Goal: Task Accomplishment & Management: Use online tool/utility

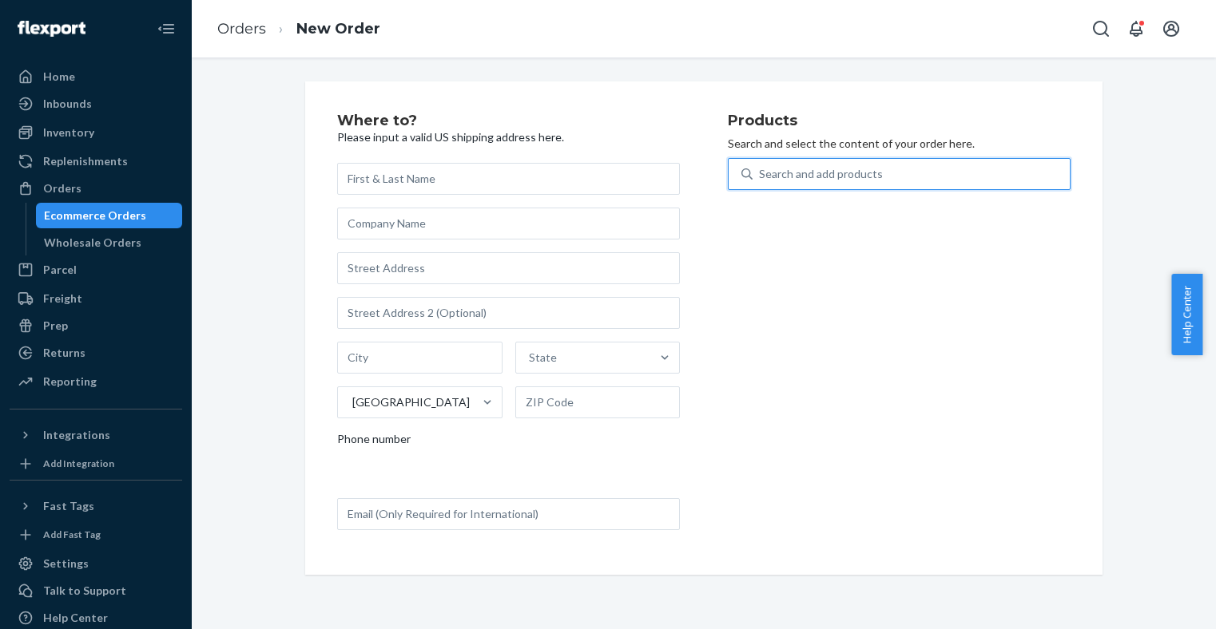
click at [912, 166] on div "Search and add products" at bounding box center [910, 174] width 317 height 29
click at [760, 166] on input "0 results available. Select is focused ,type to refine list, press Down to open…" at bounding box center [760, 174] width 2 height 16
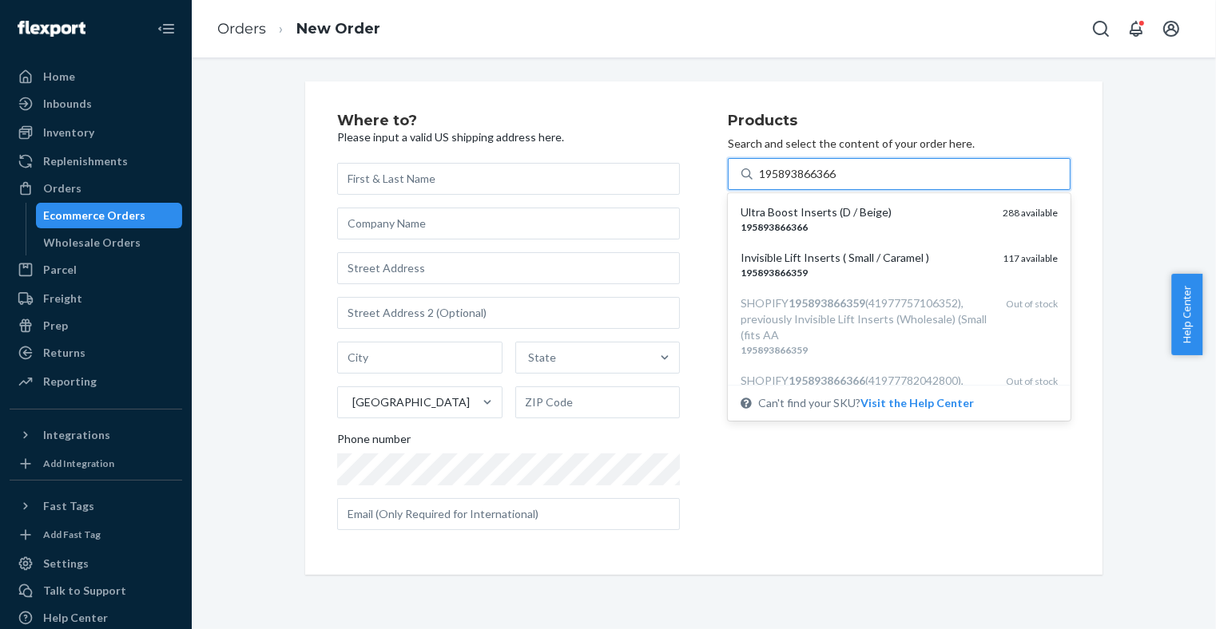
type input "195893866366"
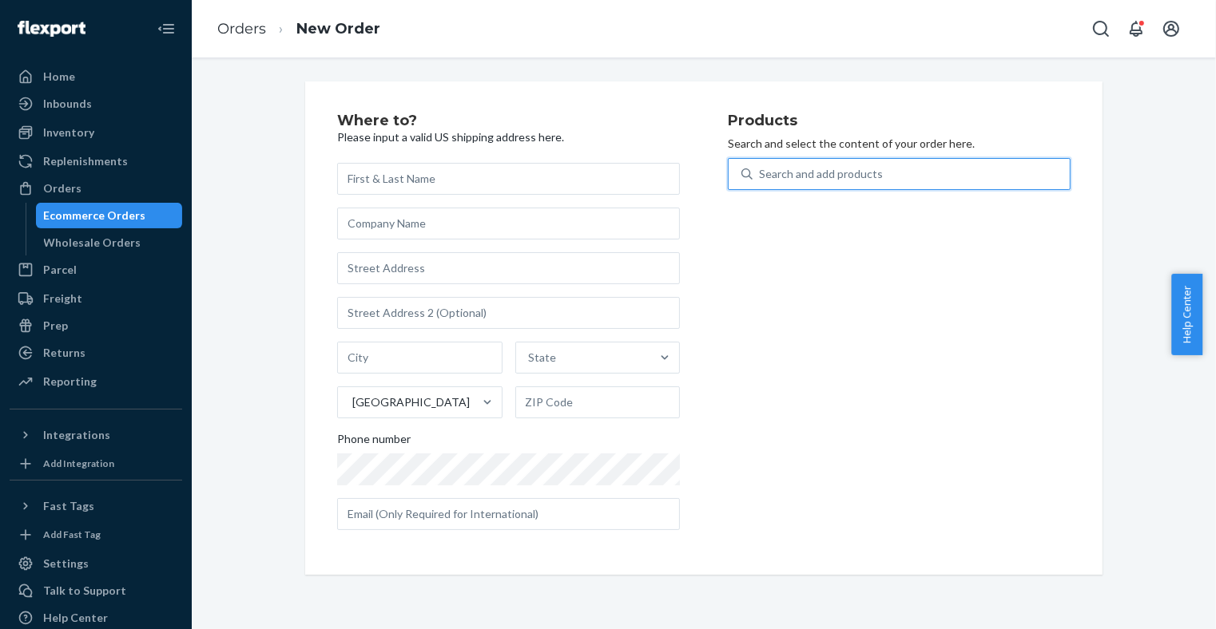
paste input "810114043882"
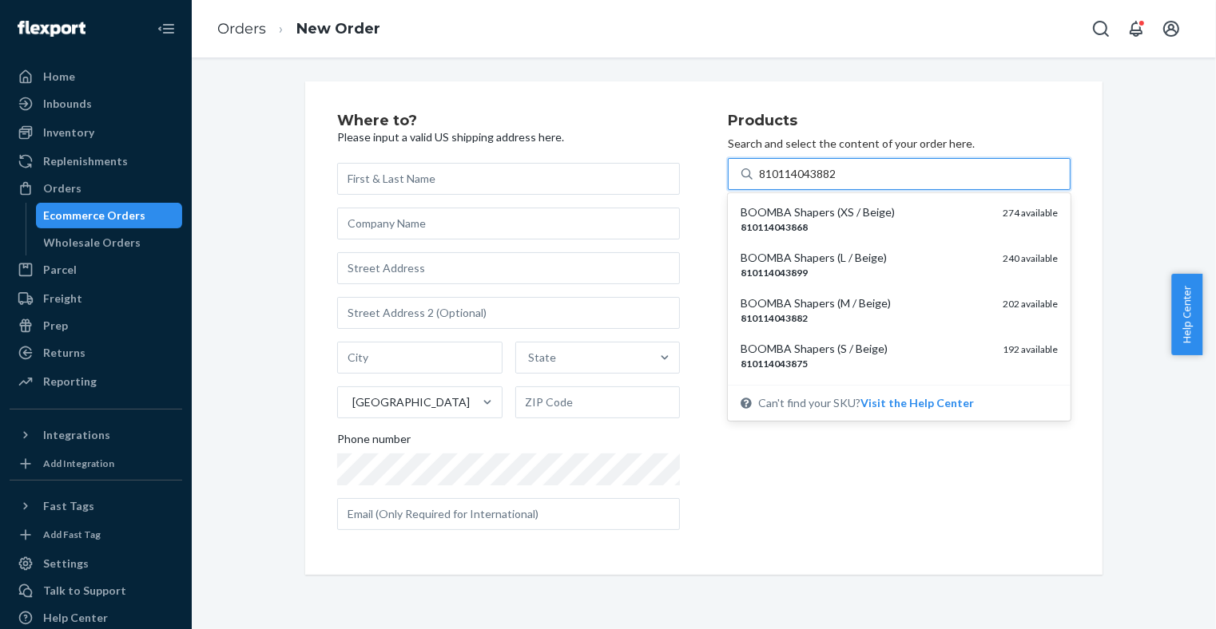
type input "810114043882"
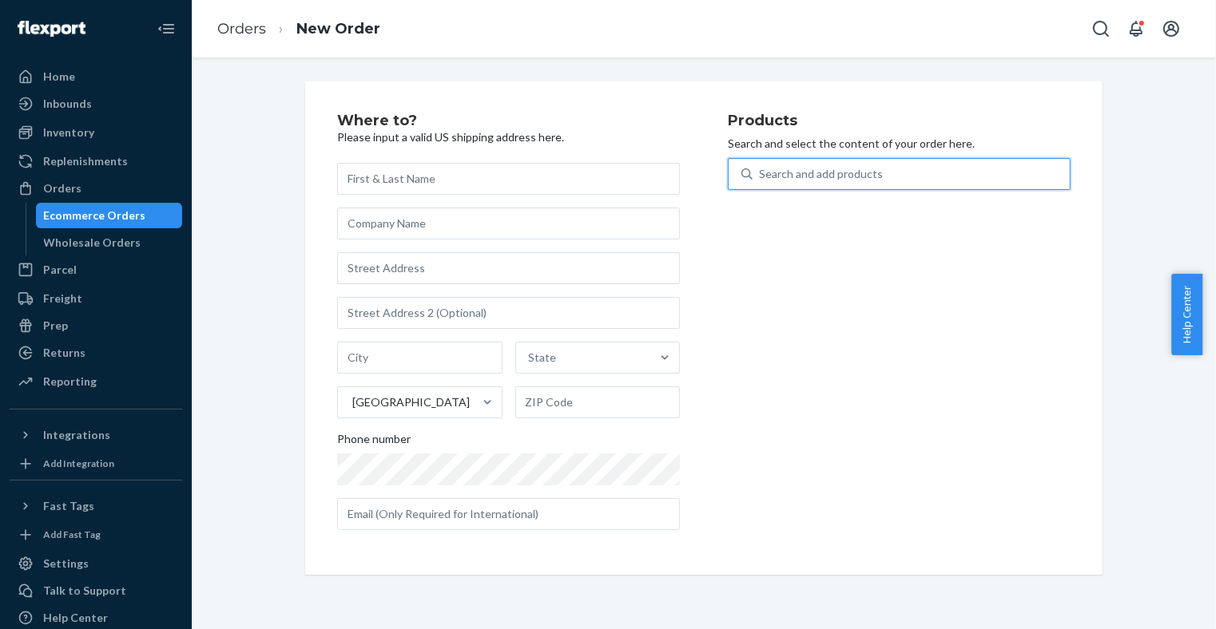
paste input "195893665730"
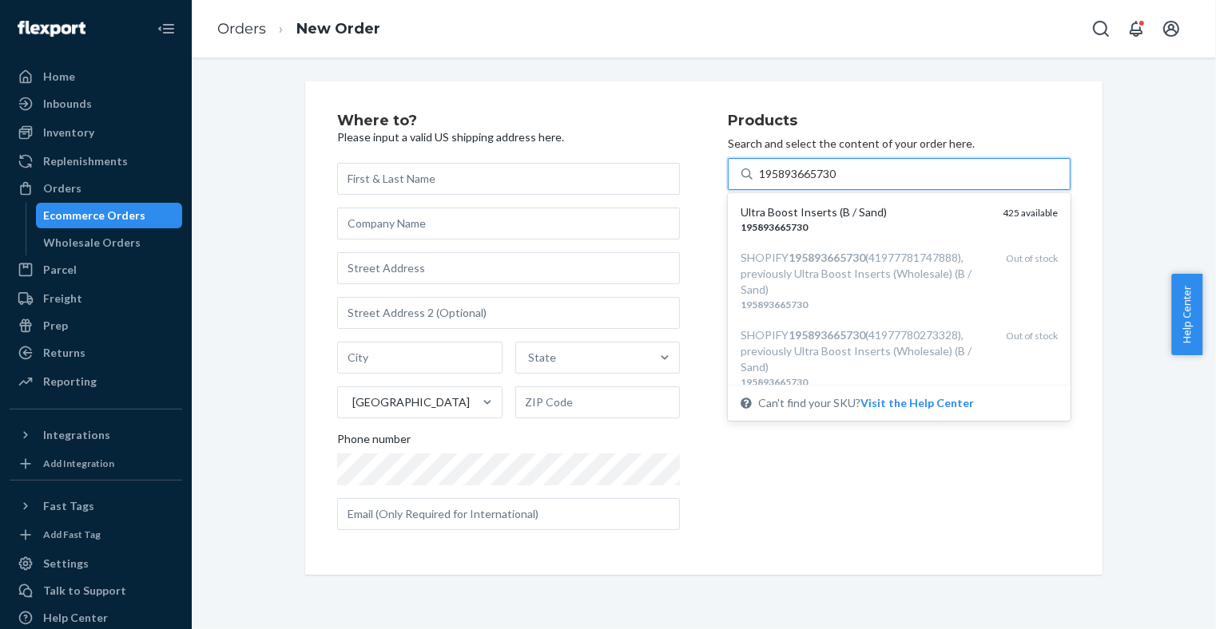
type input "195893665730"
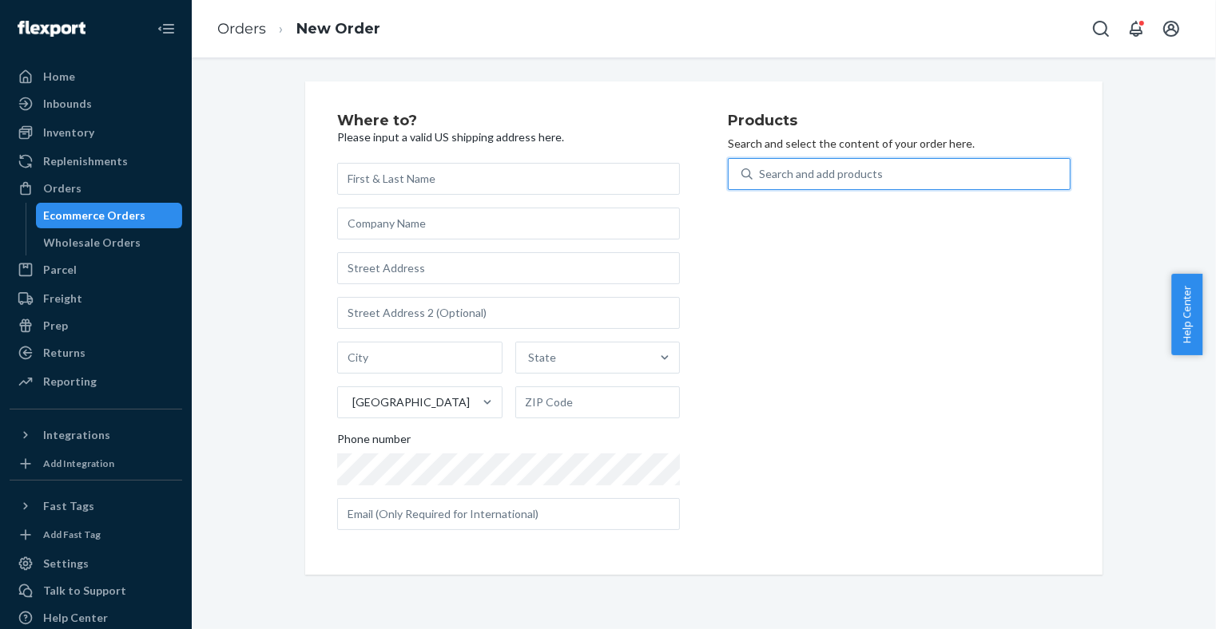
paste input "810114044698"
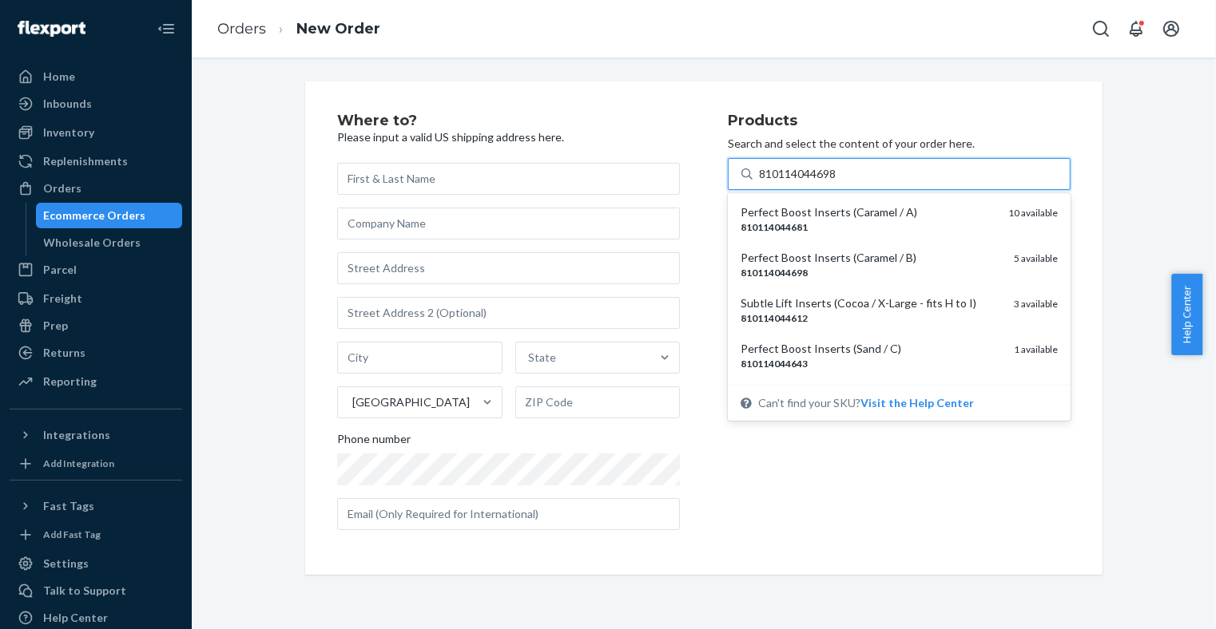
type input "810114044698"
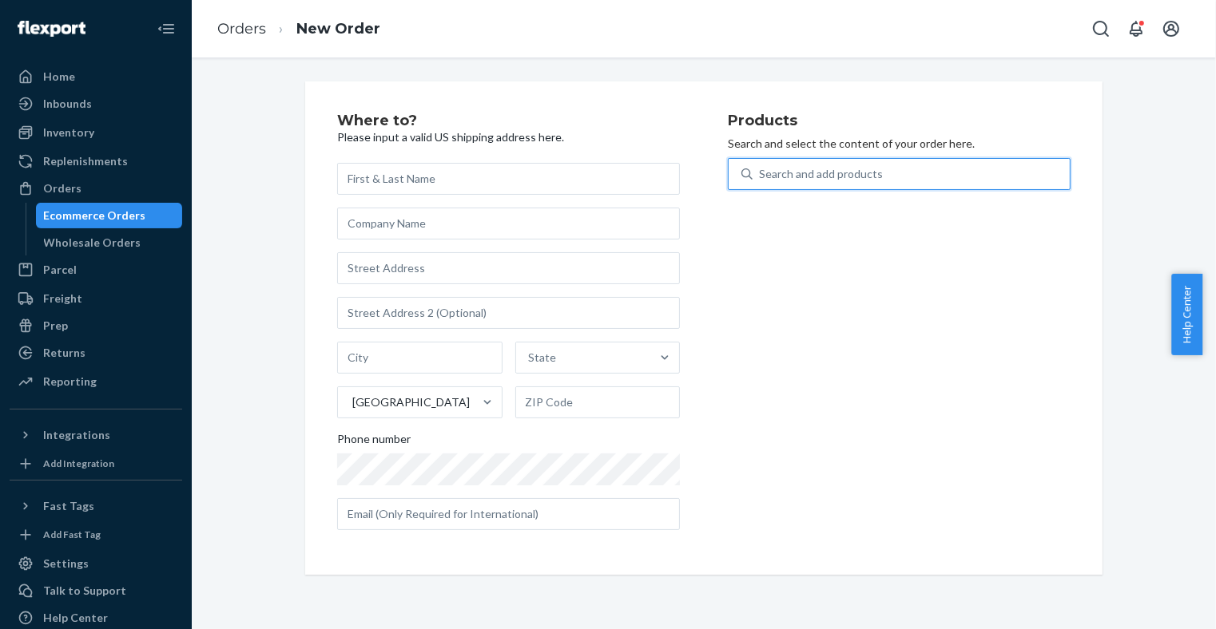
paste input "195893909285"
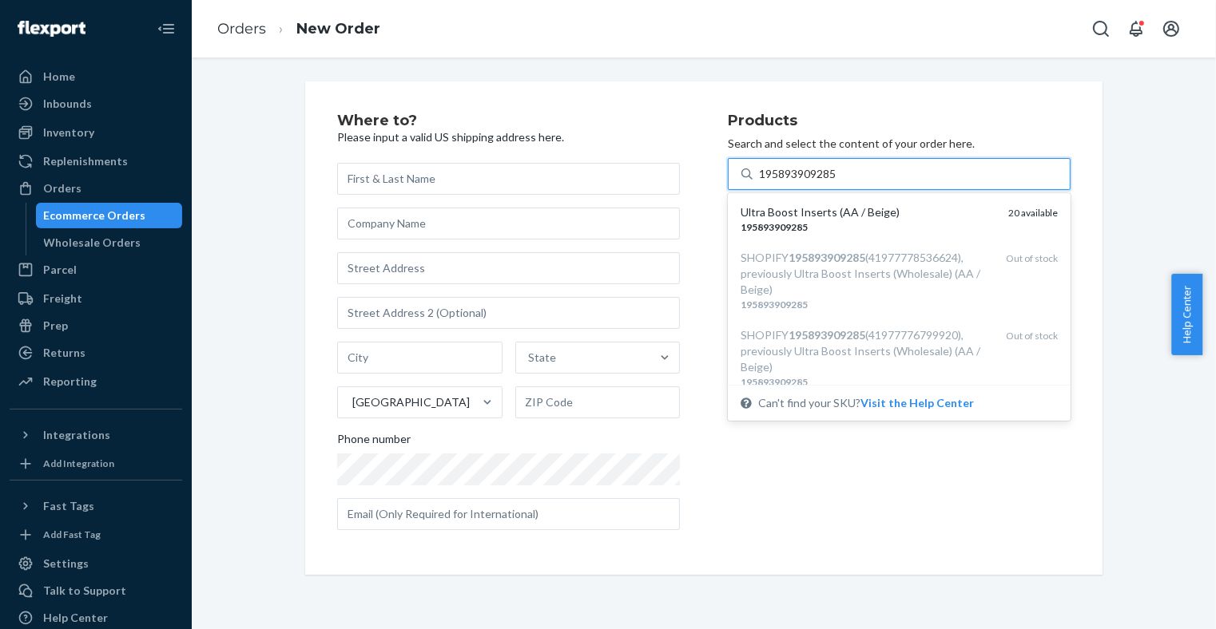
type input "195893909285"
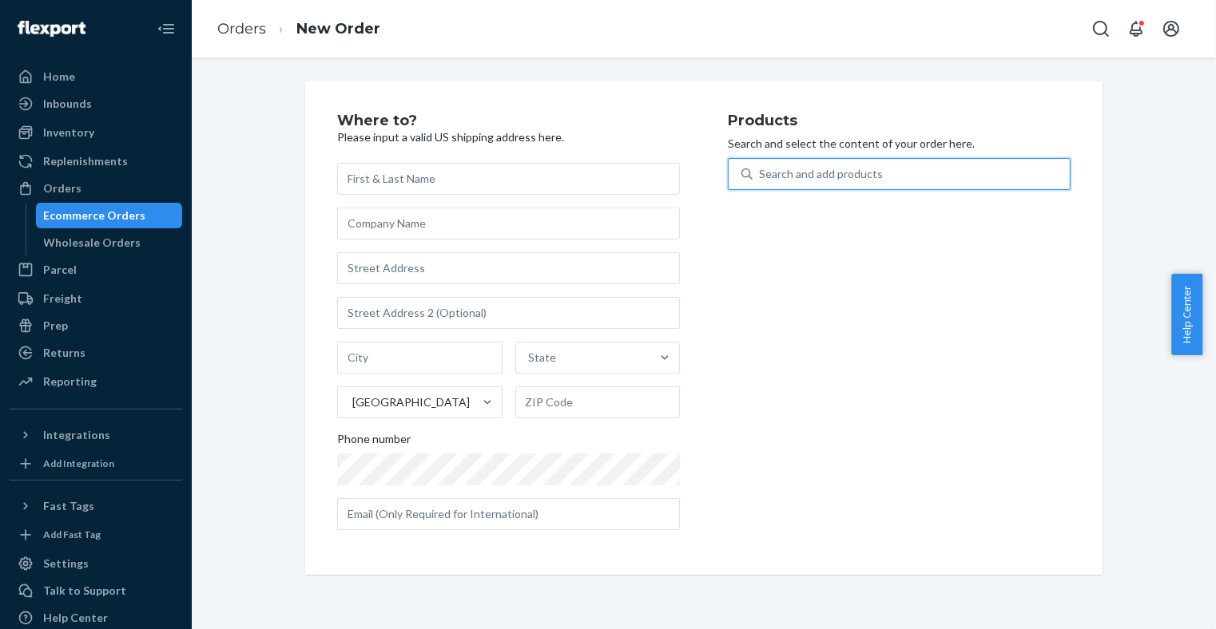
paste input "195893909285"
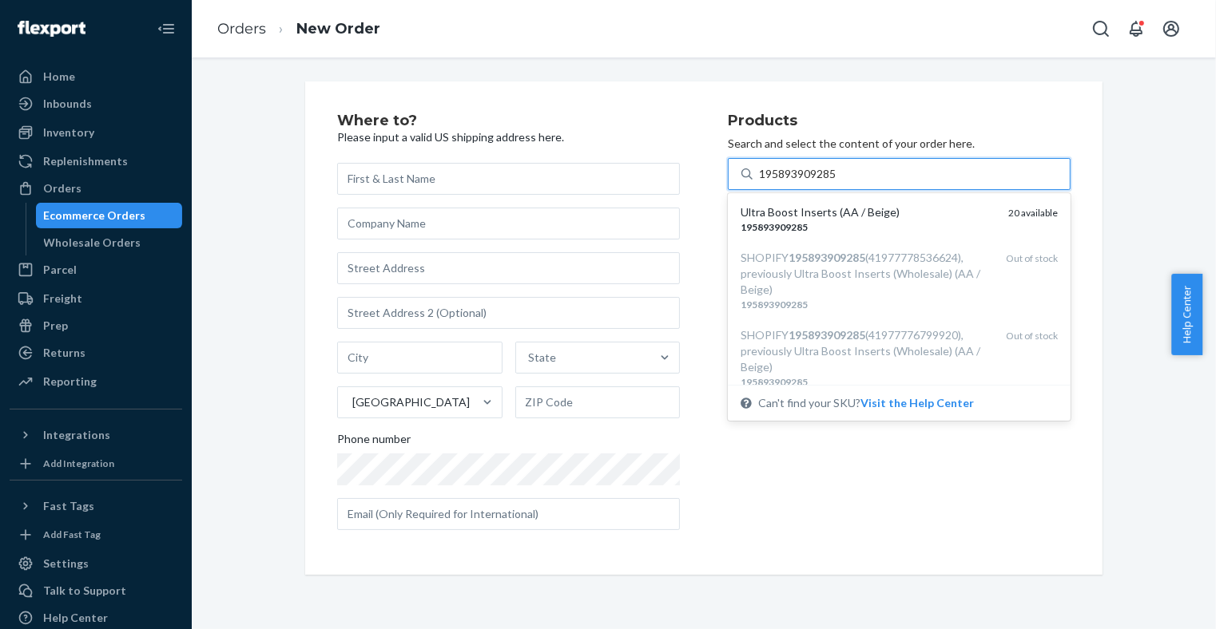
type input "195893909285"
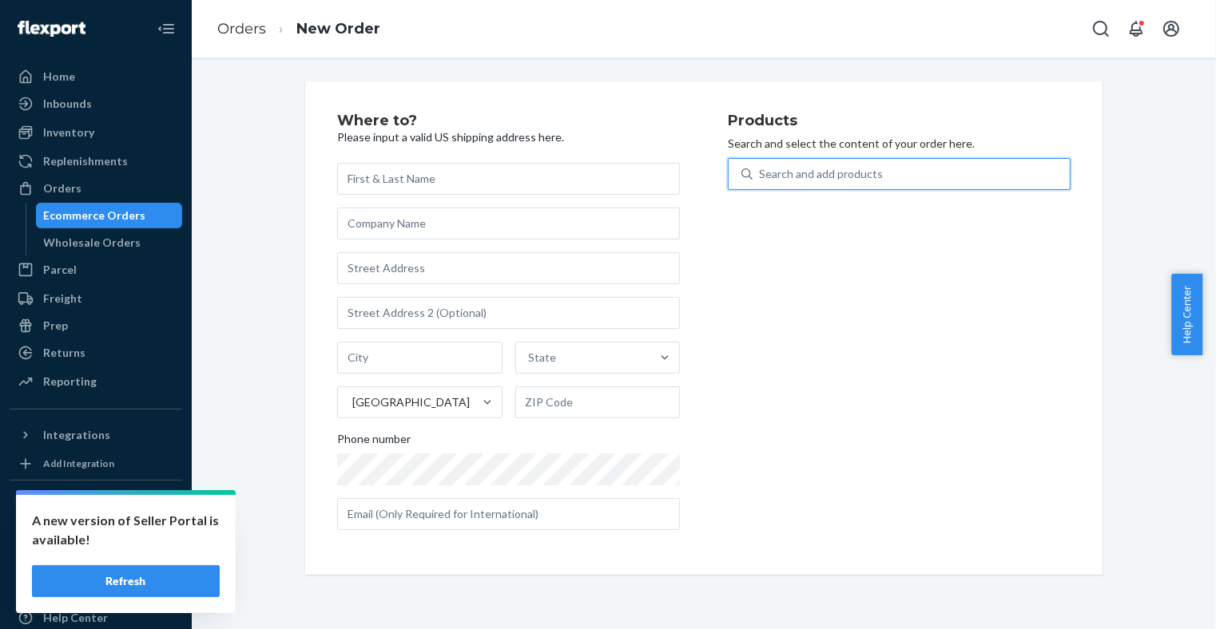
paste input "195893866366"
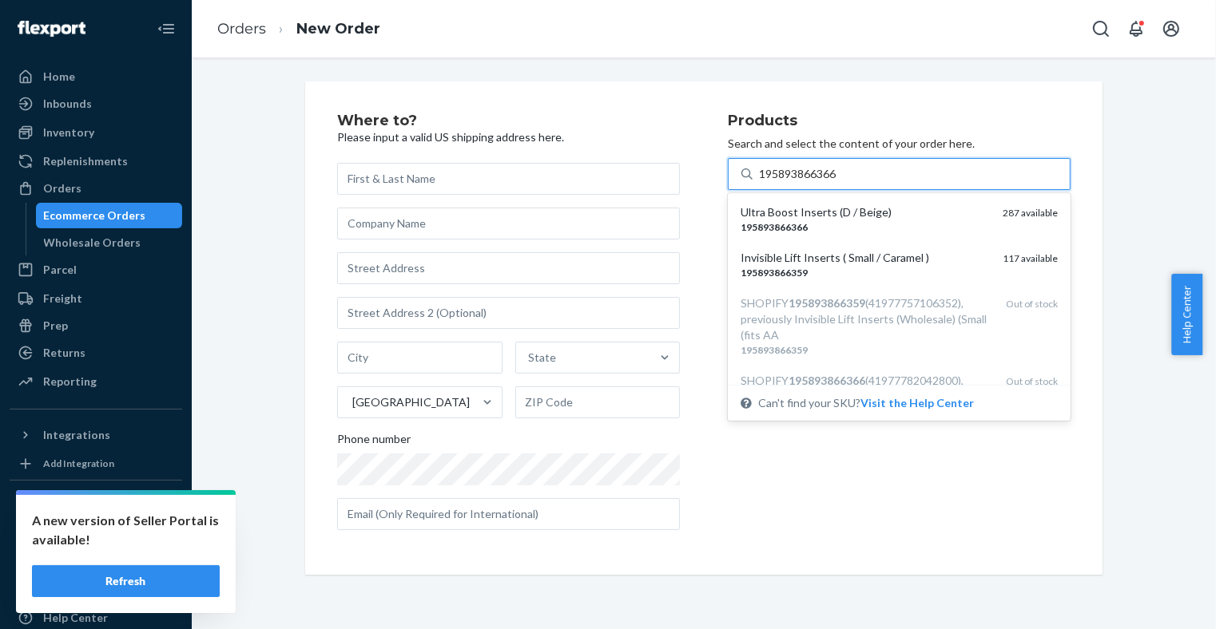
type input "195893866366"
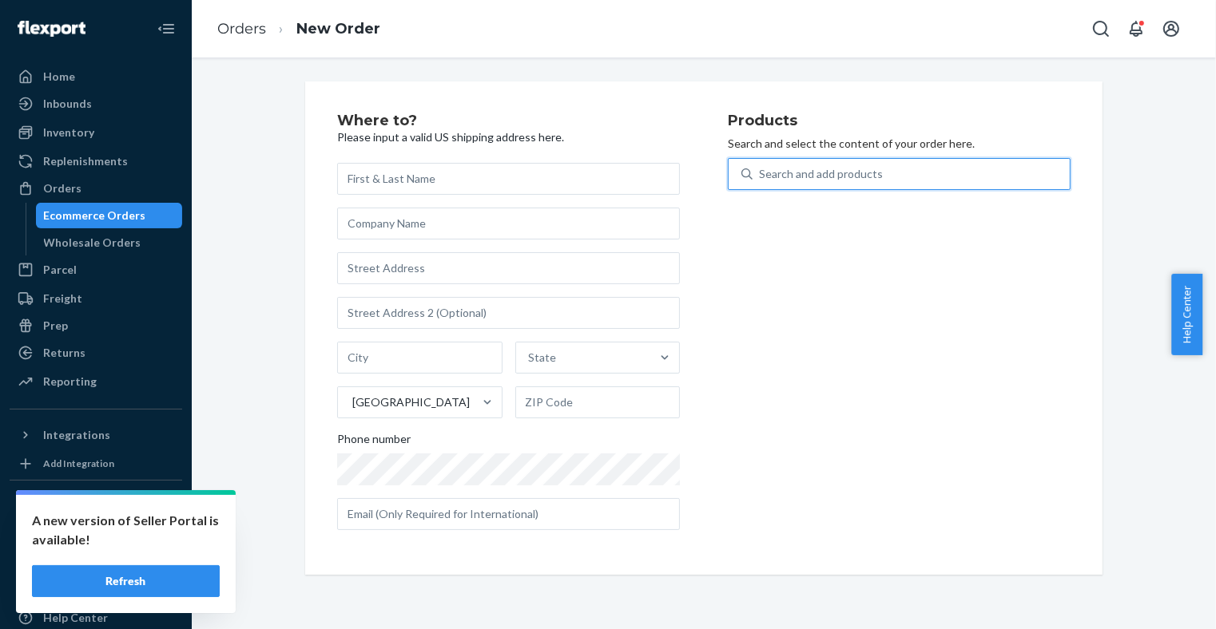
paste input "195893335633"
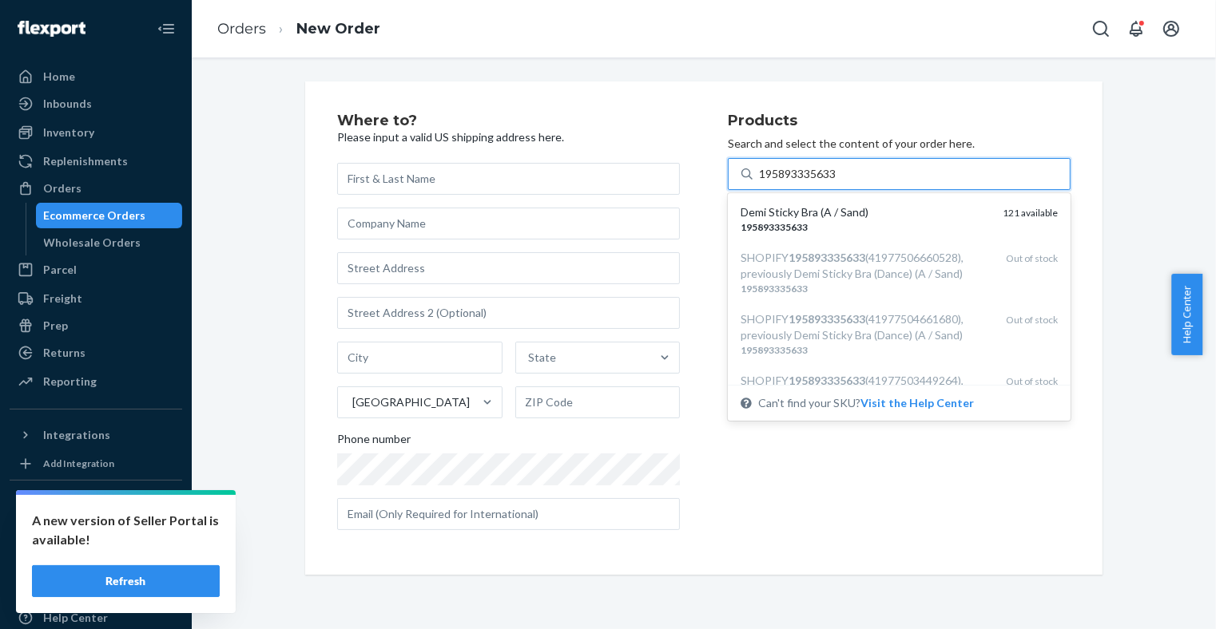
type input "195893335633"
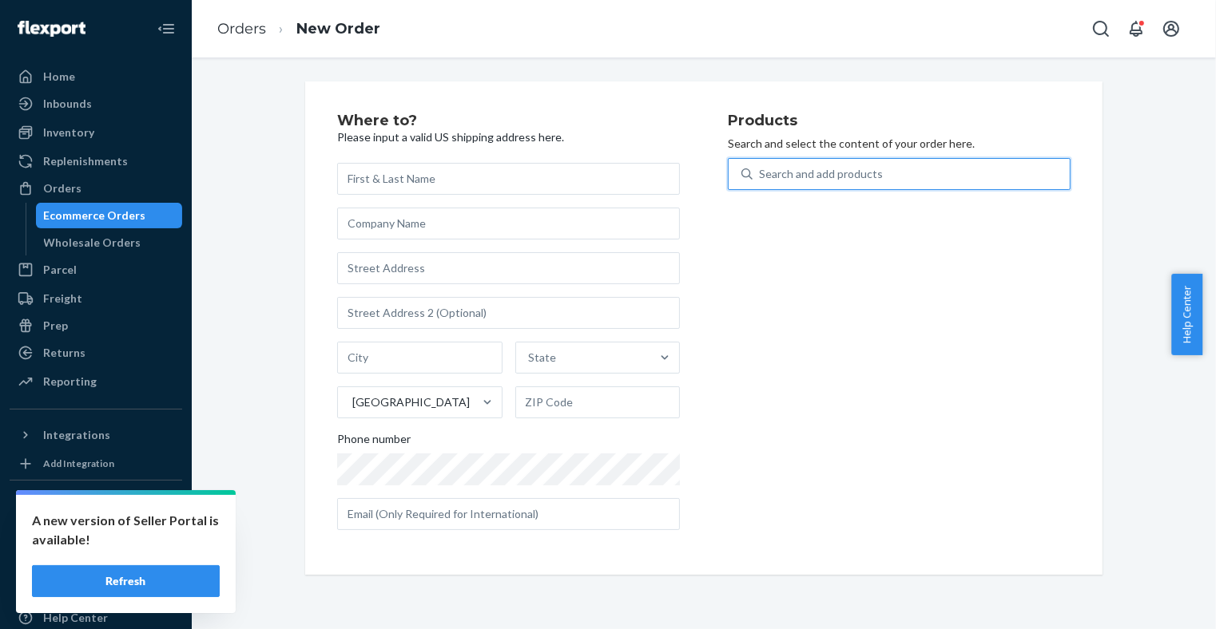
paste input "195893495610"
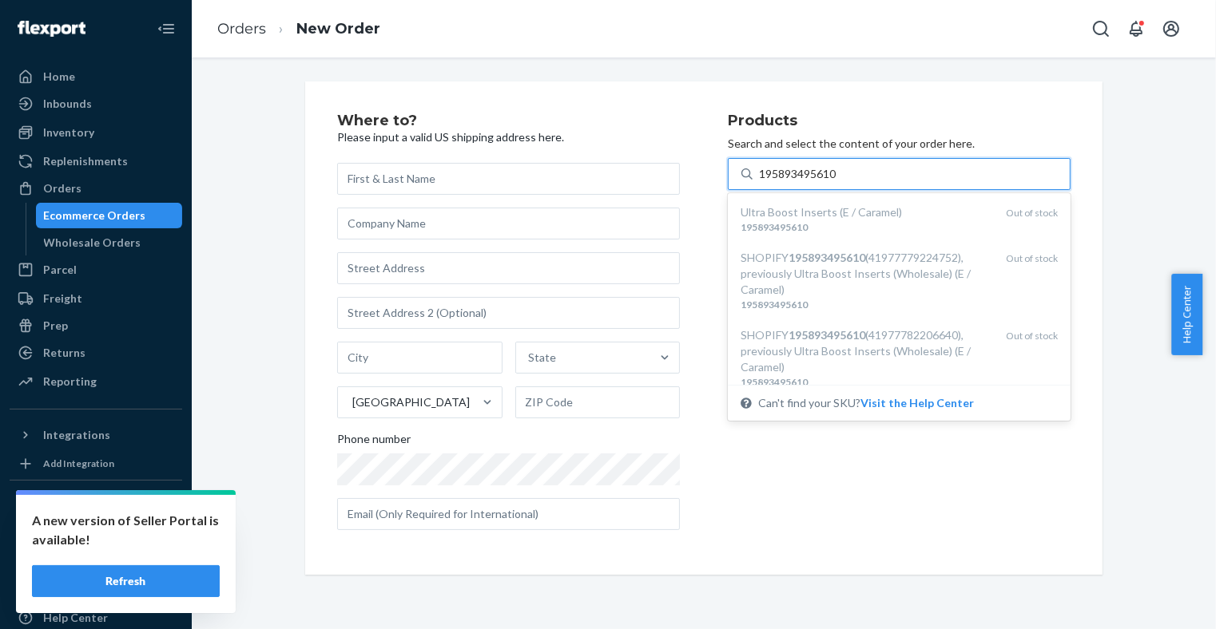
type input "195893495610"
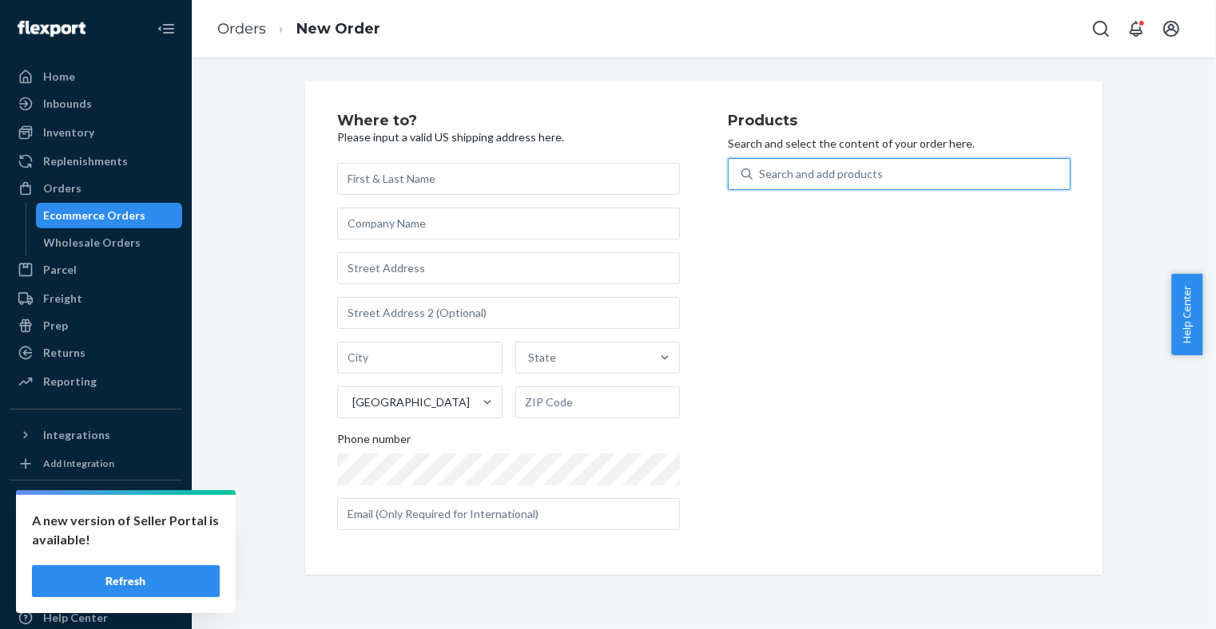
paste input "195893022717"
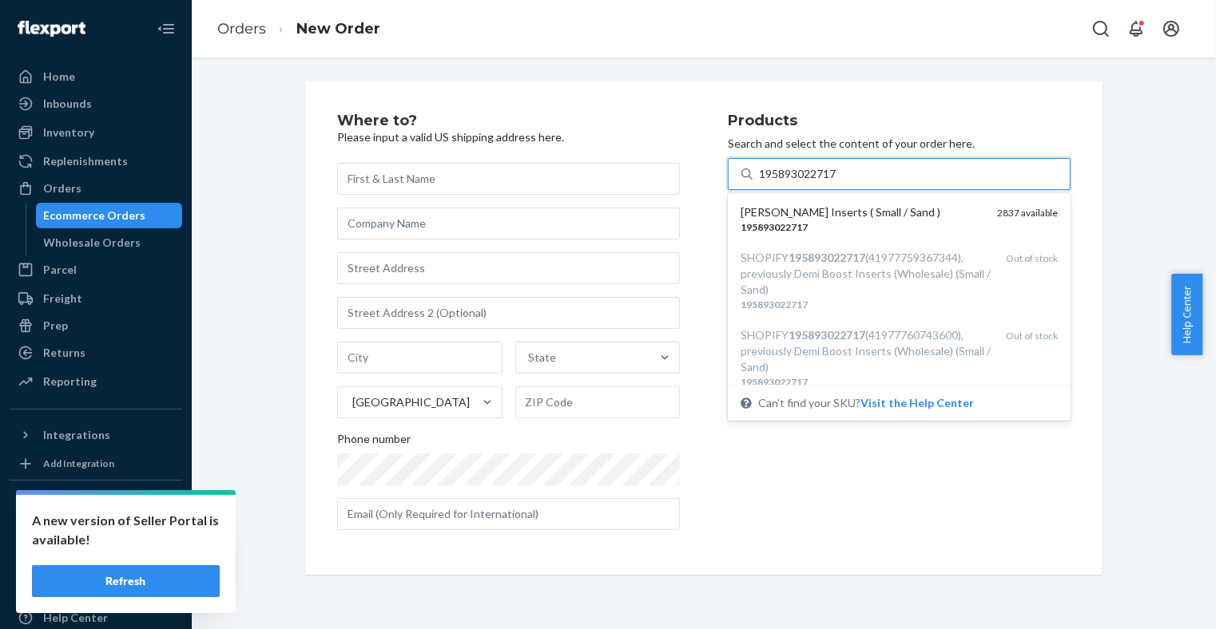
type input "195893022717"
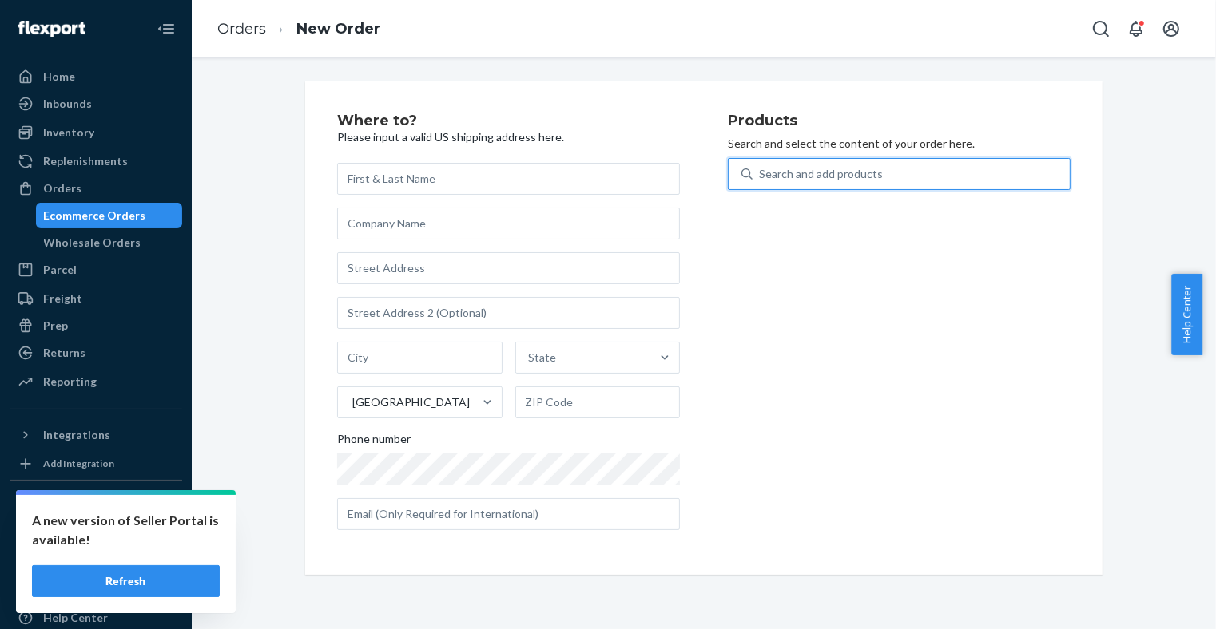
paste input "195893826469"
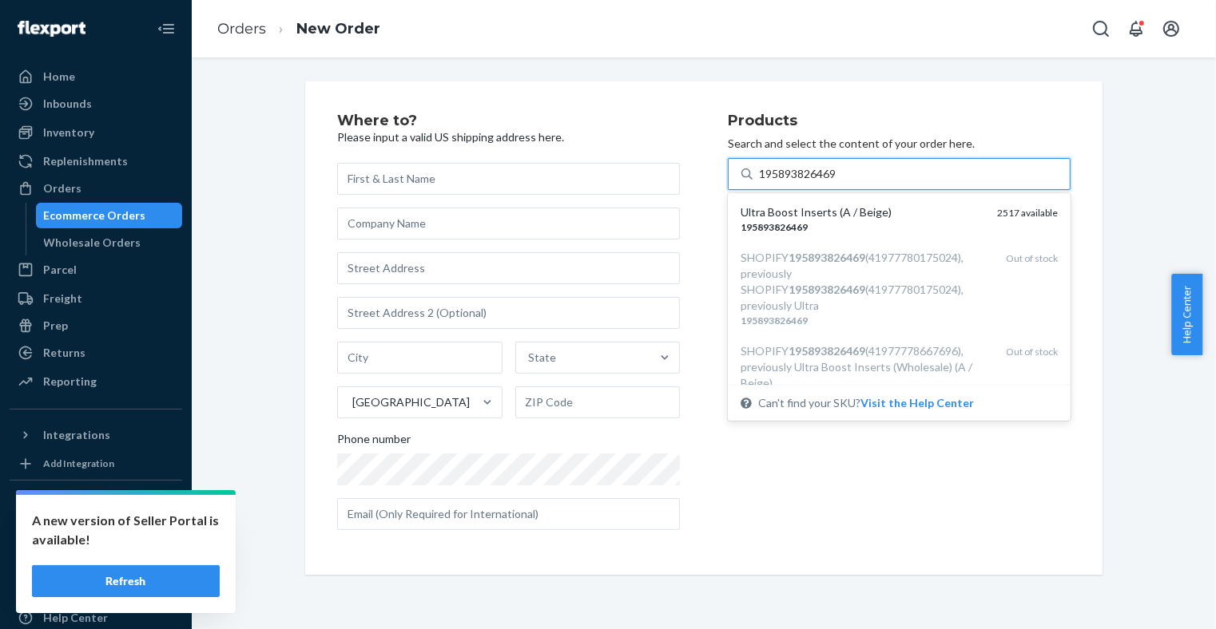
type input "195893826469"
